Goal: Task Accomplishment & Management: Manage account settings

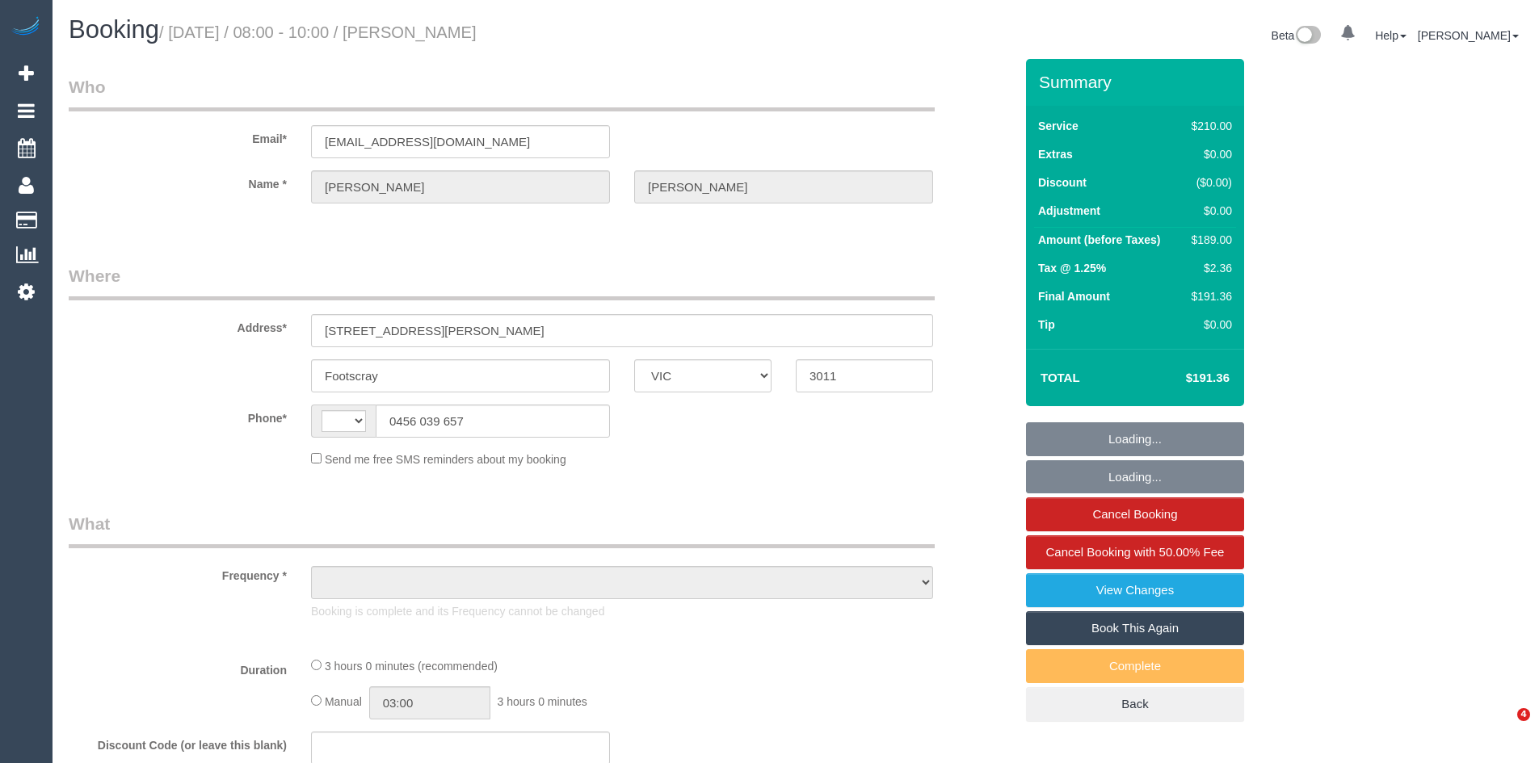
select select "VIC"
select select "object:290"
select select "string:stripe-pm_1Ri5Hc2GScqysDRVZY9X4HZb"
select select "string:AU"
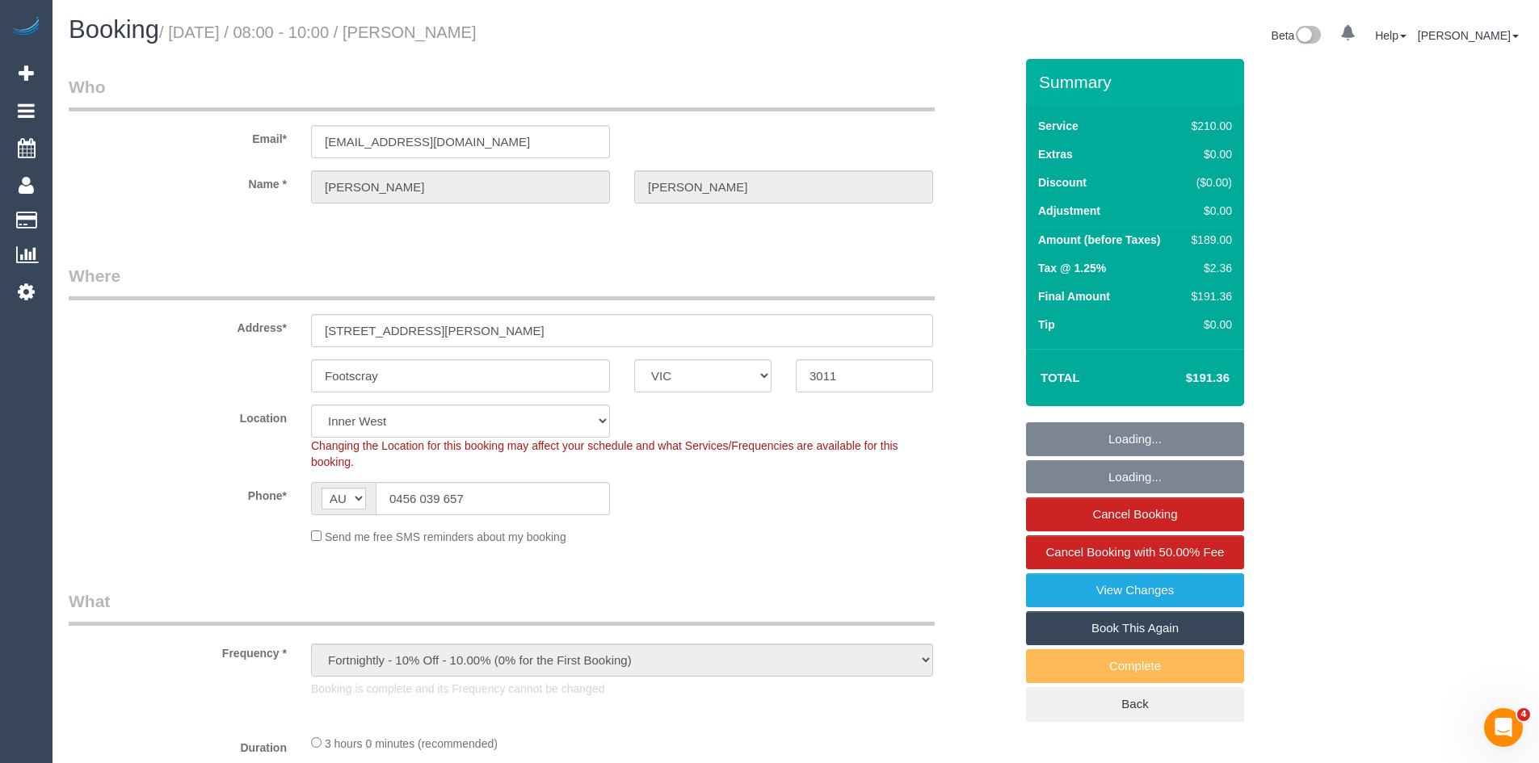
select select "object:544"
select select "180"
select select "number:29"
select select "number:14"
select select "number:19"
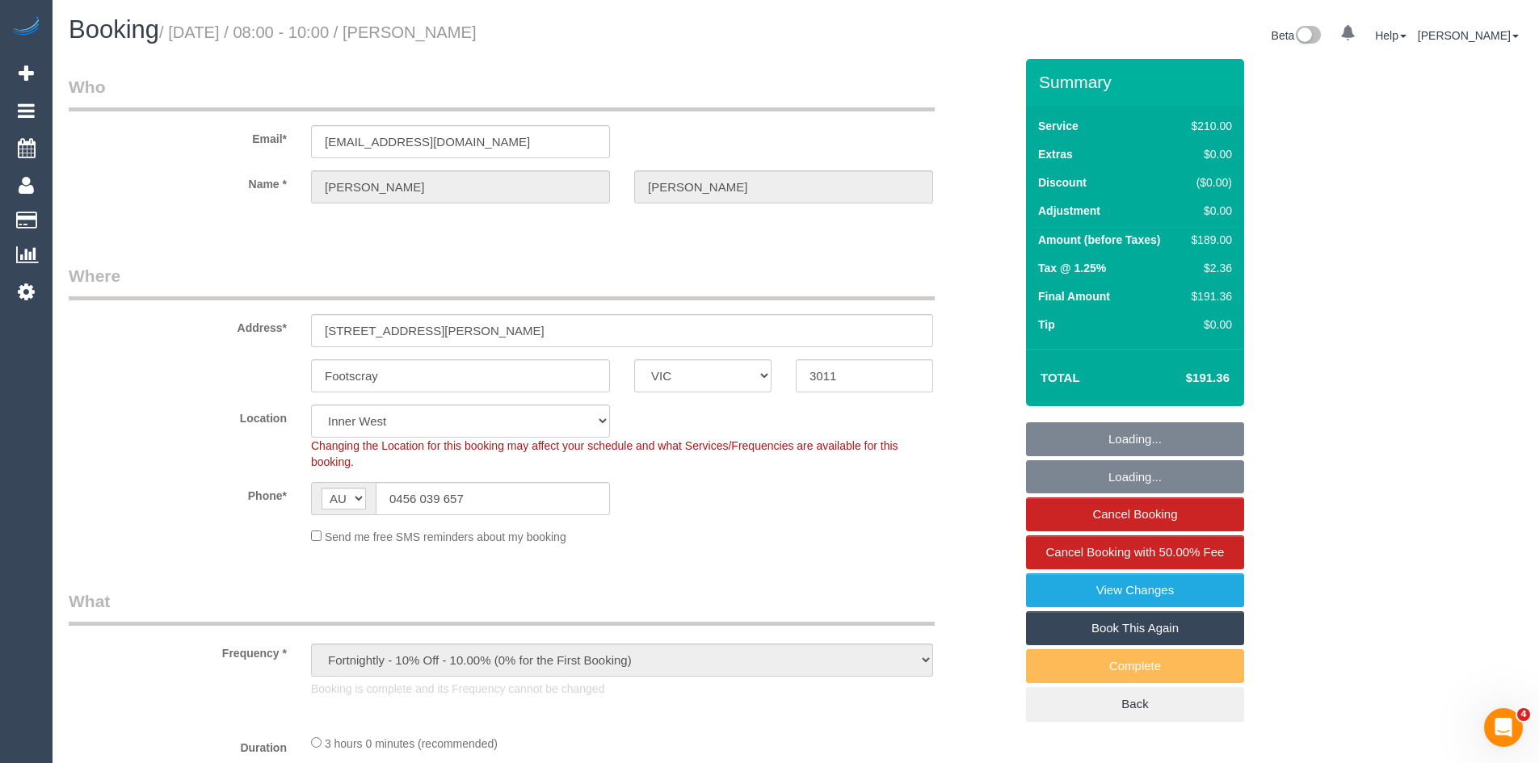
select select "number:25"
select select "number:34"
select select "spot1"
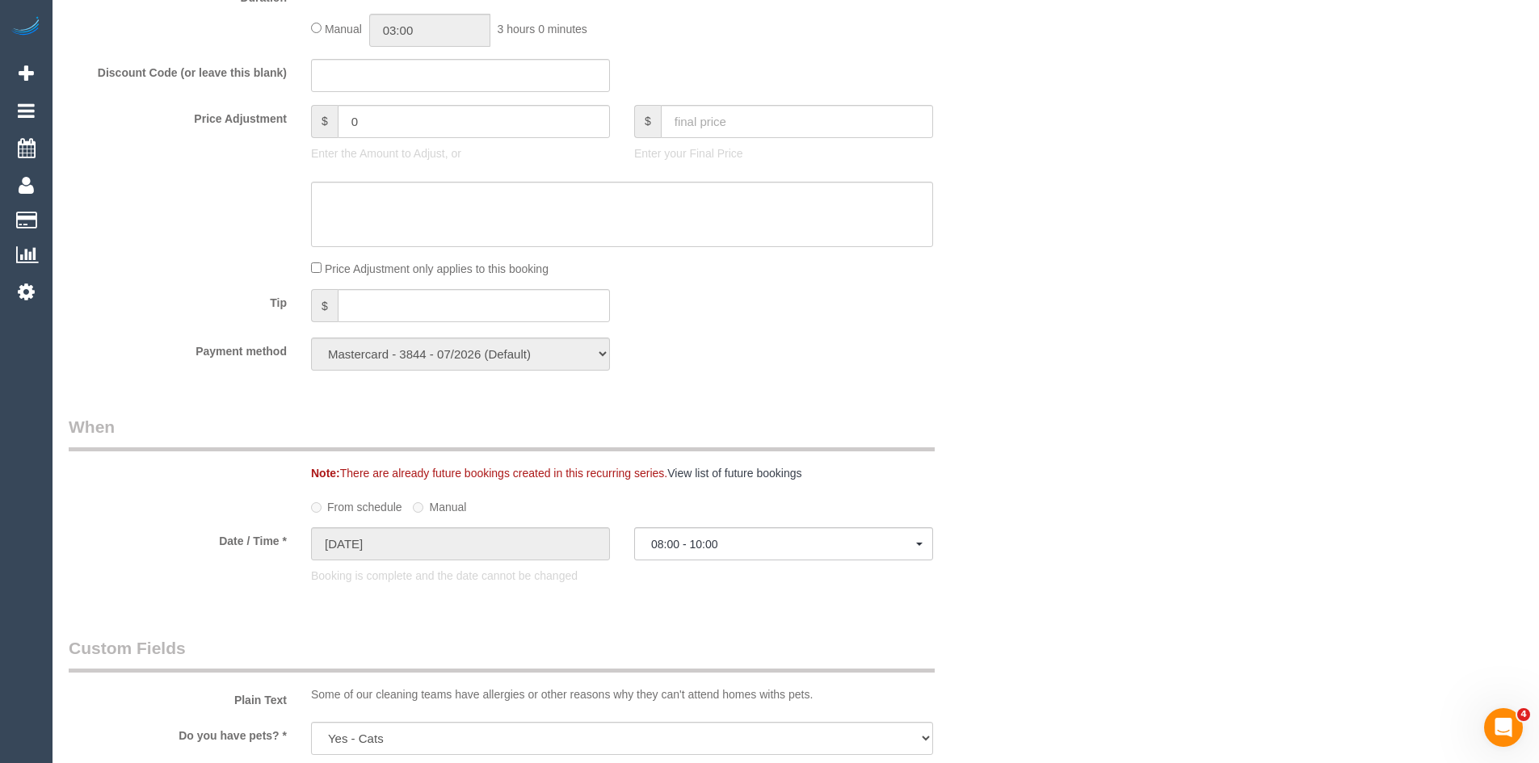
scroll to position [1293, 0]
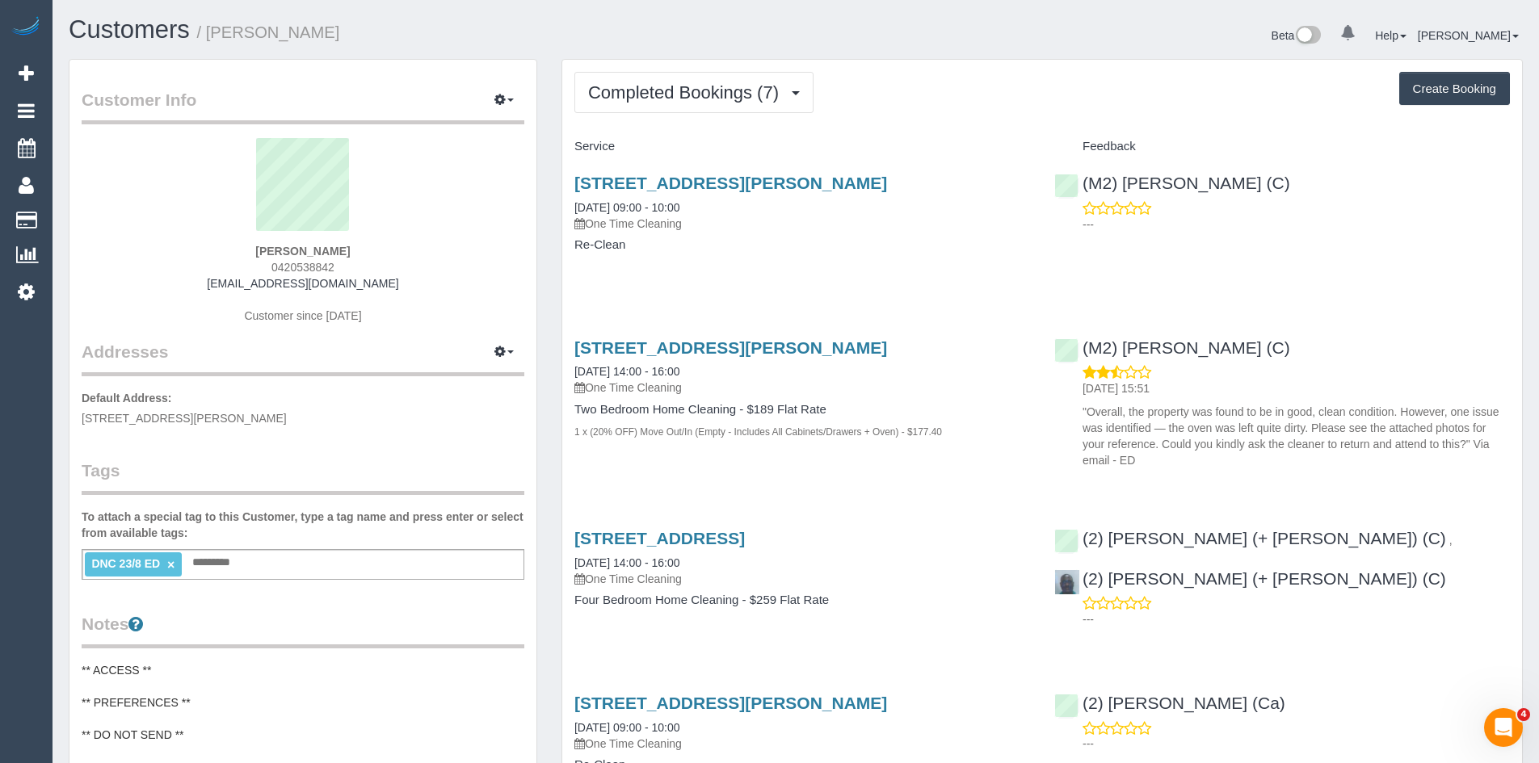
scroll to position [1529, 1539]
click at [694, 181] on link "45 Haig St, 601, Southbank, VIC 3006" at bounding box center [730, 183] width 313 height 19
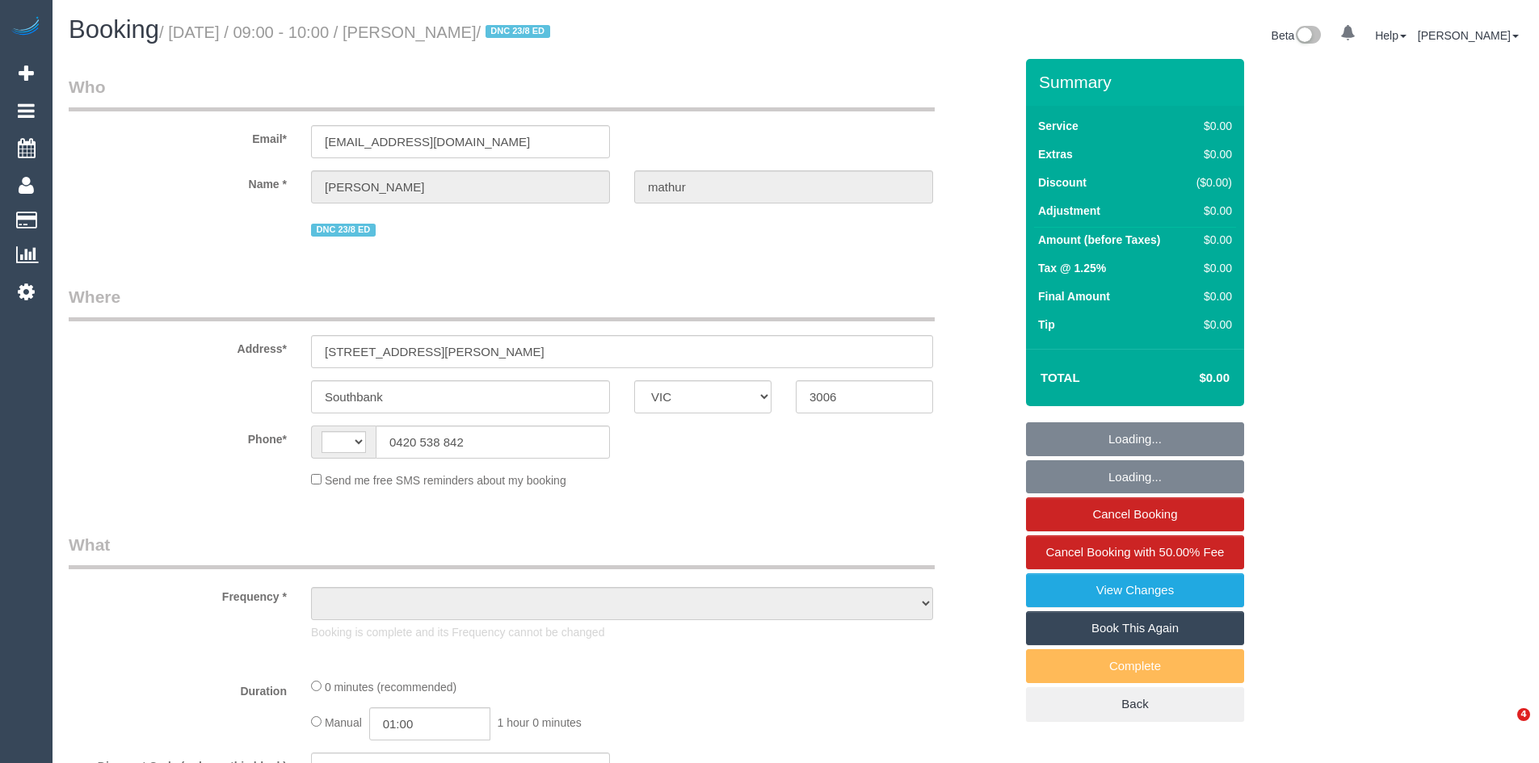
select select "VIC"
select select "object:299"
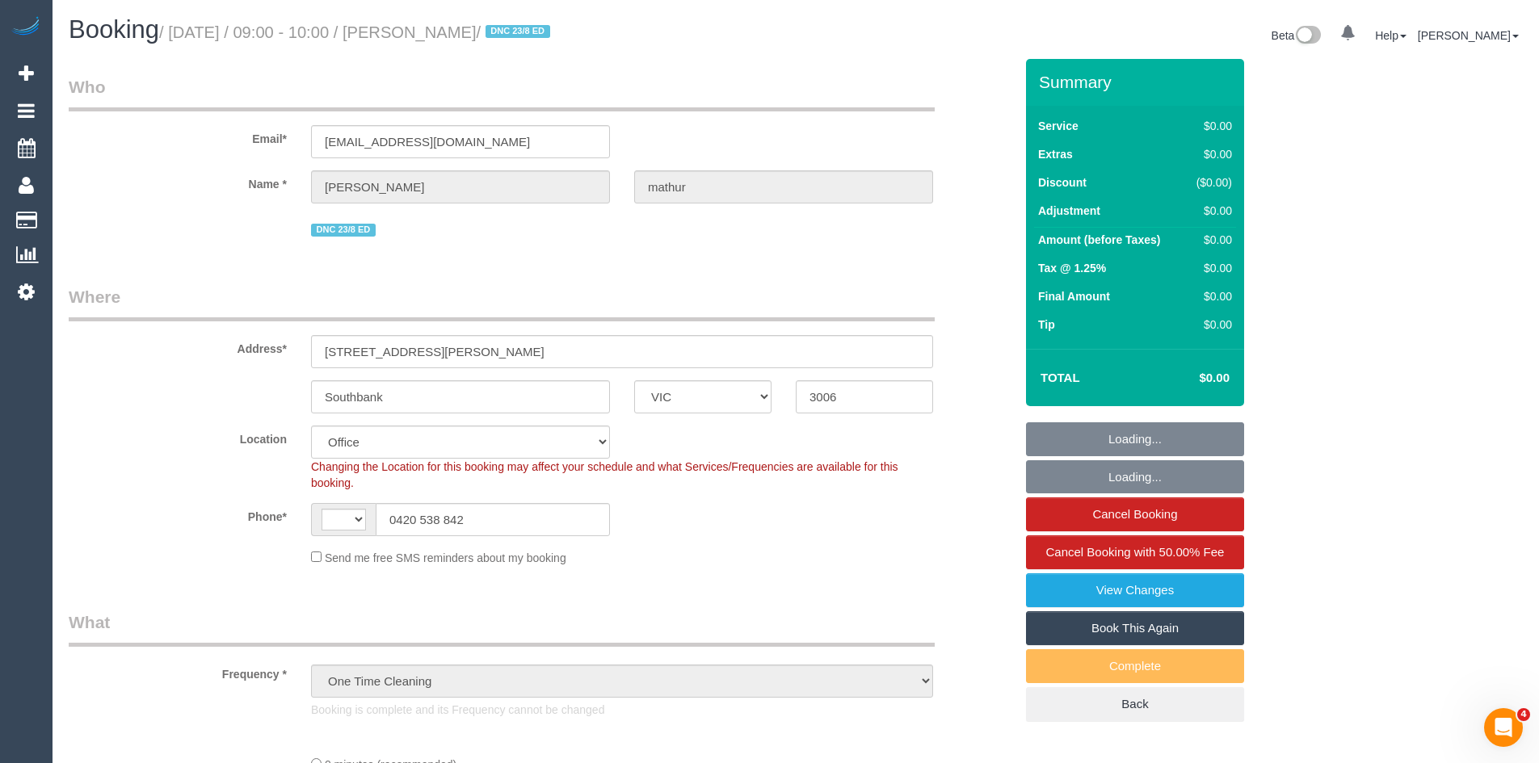
select select "string:AU"
select select "object:667"
select select "number:28"
select select "string:stripe-pm_1RxfOx2GScqysDRVXNCzjD9T"
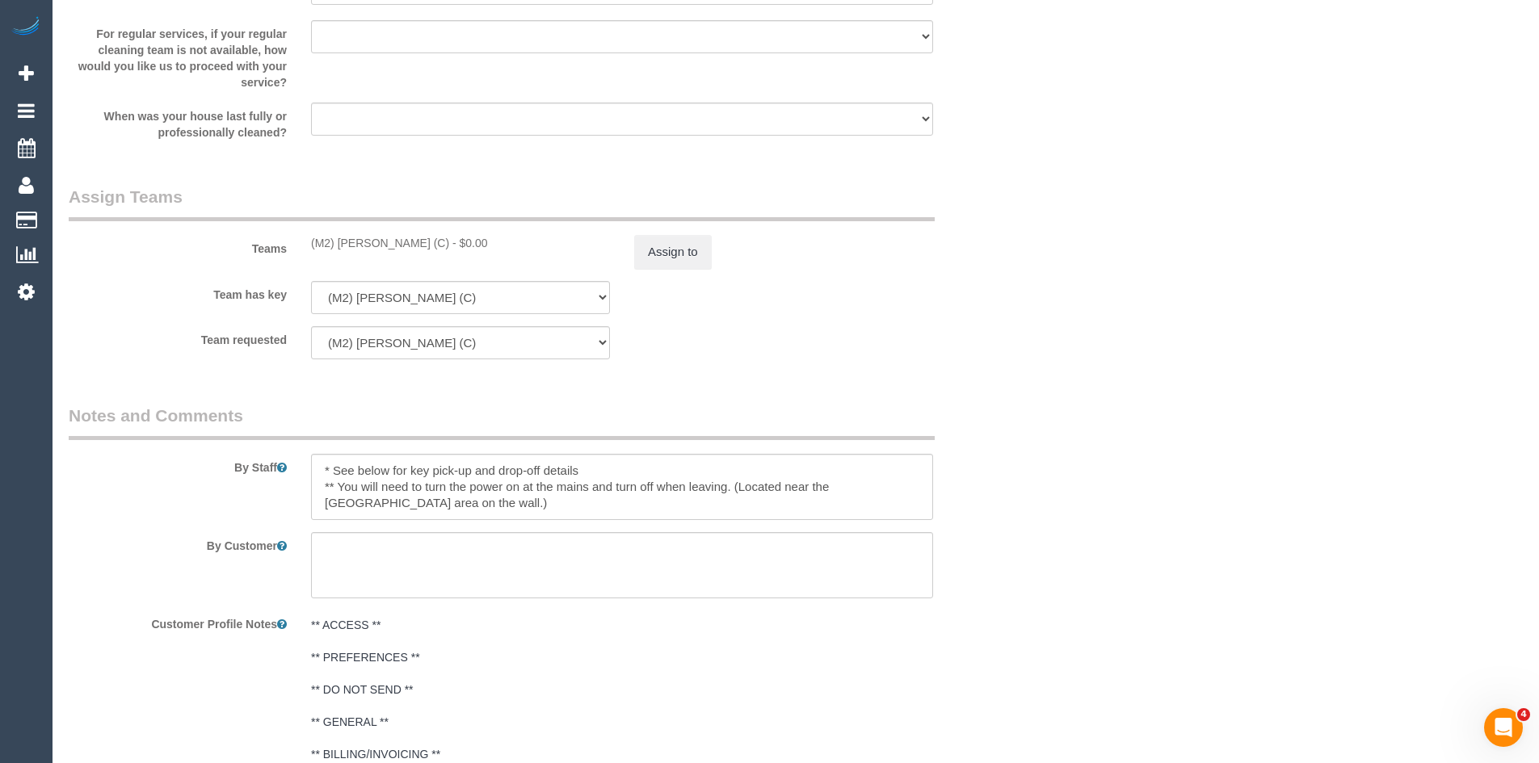
scroll to position [2181, 0]
